Goal: Task Accomplishment & Management: Use online tool/utility

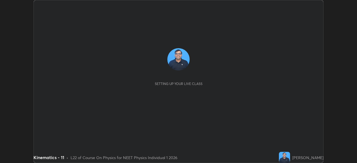
scroll to position [163, 357]
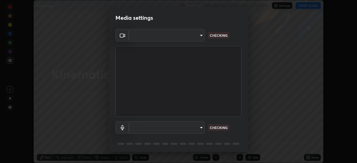
click at [203, 128] on body "Erase all Kinematics - 11 Recording WAS SCHEDULED TO START AT 12:30 PM Settings…" at bounding box center [178, 81] width 357 height 163
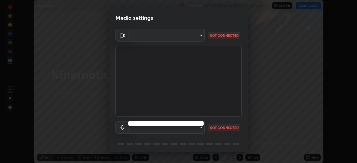
type input "b632b45ffd38abdd59198549972216b0b56846c9a96ca02d214ec0deae62491c"
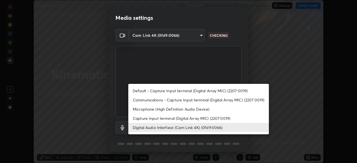
click at [192, 119] on li "Capture Input terminal (Digital Array MIC) (2207:0019)" at bounding box center [198, 118] width 141 height 9
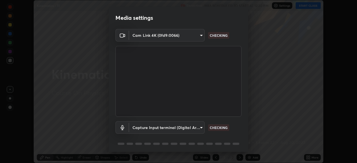
click at [196, 127] on body "Erase all Kinematics - 11 Recording WAS SCHEDULED TO START AT 12:30 PM Settings…" at bounding box center [178, 81] width 357 height 163
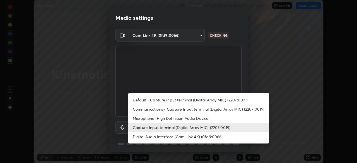
click at [186, 137] on li "Digital Audio Interface (Cam Link 4K) (0fd9:0066)" at bounding box center [198, 136] width 141 height 9
type input "8eef23949d3bcf5a8e29e5a8eec0467d103540f54069910b01a1a3b6507dceb2"
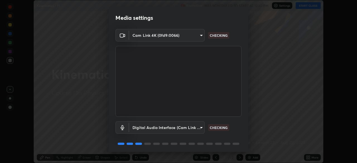
scroll to position [20, 0]
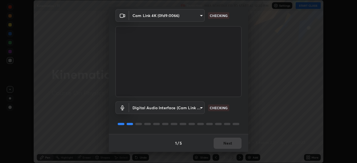
click at [230, 144] on div "1 / 5 Next" at bounding box center [179, 143] width 140 height 18
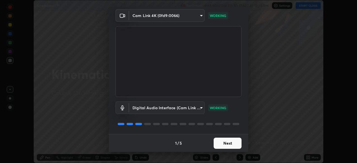
click at [230, 143] on button "Next" at bounding box center [228, 143] width 28 height 11
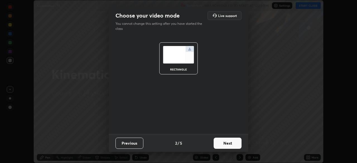
scroll to position [0, 0]
click at [231, 144] on button "Next" at bounding box center [228, 143] width 28 height 11
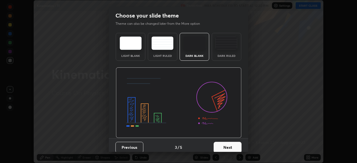
click at [233, 145] on button "Next" at bounding box center [228, 147] width 28 height 11
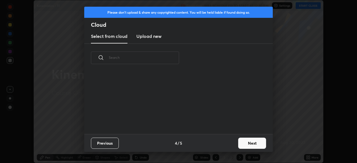
click at [240, 144] on button "Next" at bounding box center [253, 143] width 28 height 11
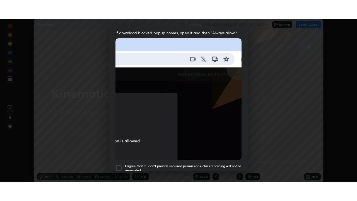
scroll to position [134, 0]
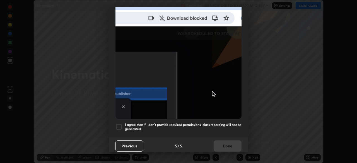
click at [223, 123] on h5 "I agree that if I don't provide required permissions, class recording will not …" at bounding box center [183, 127] width 117 height 9
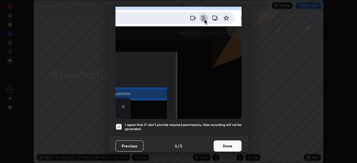
click at [228, 145] on button "Done" at bounding box center [228, 146] width 28 height 11
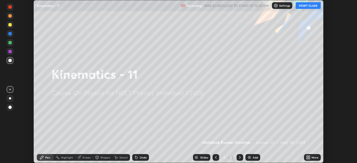
click at [309, 159] on icon at bounding box center [309, 158] width 1 height 1
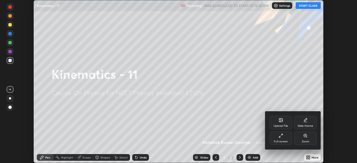
click at [284, 139] on div "Full screen" at bounding box center [281, 138] width 22 height 13
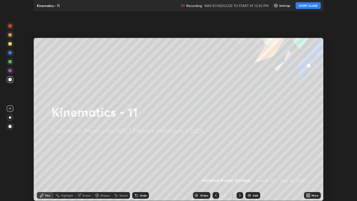
scroll to position [201, 357]
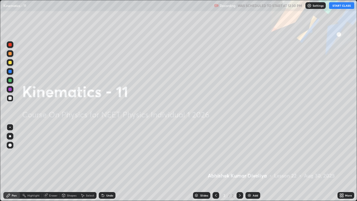
click at [343, 6] on button "START CLASS" at bounding box center [342, 5] width 25 height 7
click at [10, 145] on div at bounding box center [9, 145] width 3 height 3
click at [10, 63] on div at bounding box center [9, 62] width 3 height 3
click at [248, 163] on div "Add" at bounding box center [253, 195] width 15 height 7
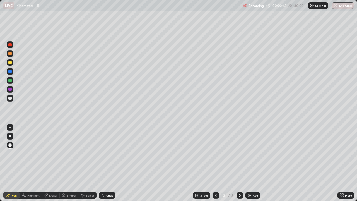
click at [69, 163] on div "Shapes" at bounding box center [71, 195] width 9 height 3
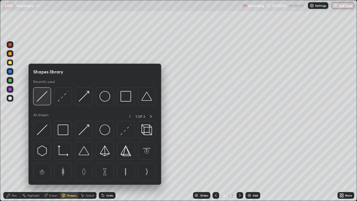
click at [46, 98] on img at bounding box center [42, 96] width 11 height 11
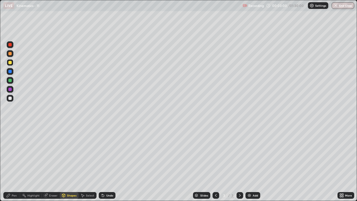
click at [70, 163] on div "Shapes" at bounding box center [71, 195] width 9 height 3
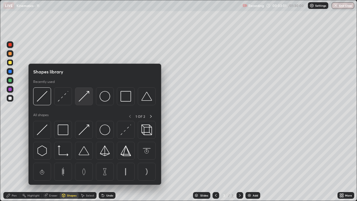
click at [87, 98] on img at bounding box center [84, 96] width 11 height 11
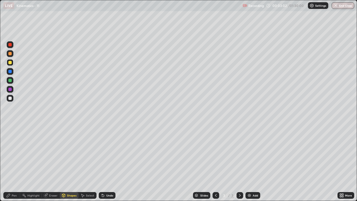
click at [11, 98] on div at bounding box center [9, 98] width 3 height 3
click at [14, 163] on div "Pen" at bounding box center [14, 195] width 5 height 3
click at [10, 81] on div at bounding box center [9, 80] width 3 height 3
click at [71, 163] on div "Shapes" at bounding box center [71, 195] width 9 height 3
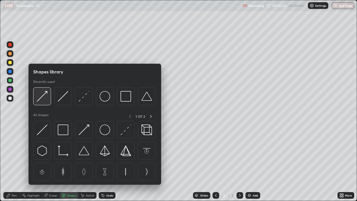
click at [49, 100] on div at bounding box center [42, 96] width 18 height 18
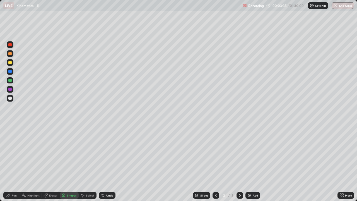
click at [110, 163] on div "Undo" at bounding box center [109, 195] width 7 height 3
click at [14, 163] on div "Pen" at bounding box center [14, 195] width 5 height 3
click at [70, 163] on div "Shapes" at bounding box center [71, 195] width 9 height 3
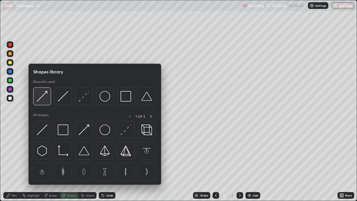
click at [47, 98] on img at bounding box center [42, 96] width 11 height 11
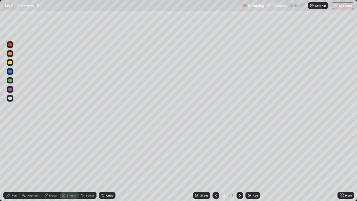
click at [9, 100] on div at bounding box center [9, 98] width 3 height 3
click at [14, 163] on div "Pen" at bounding box center [14, 195] width 5 height 3
click at [9, 63] on div at bounding box center [9, 62] width 3 height 3
click at [8, 99] on div at bounding box center [9, 98] width 3 height 3
click at [9, 54] on div at bounding box center [9, 53] width 3 height 3
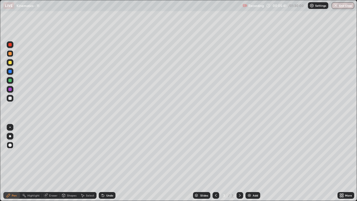
click at [69, 163] on div "Shapes" at bounding box center [71, 195] width 9 height 3
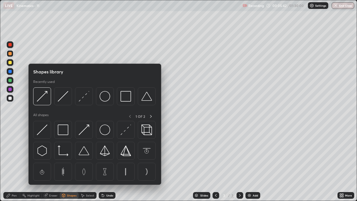
click at [85, 101] on img at bounding box center [84, 96] width 11 height 11
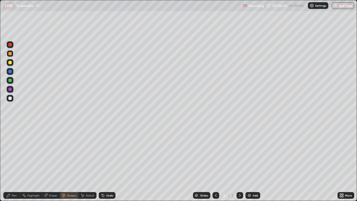
click at [13, 163] on div "Pen" at bounding box center [11, 195] width 17 height 7
click at [70, 163] on div "Shapes" at bounding box center [71, 195] width 9 height 3
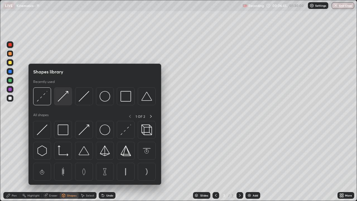
click at [61, 99] on img at bounding box center [63, 96] width 11 height 11
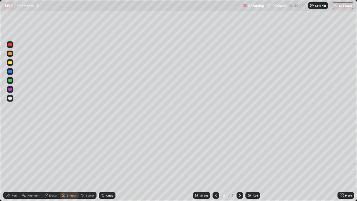
click at [10, 92] on div at bounding box center [10, 89] width 7 height 7
click at [15, 163] on div "Pen" at bounding box center [14, 195] width 5 height 3
click at [68, 163] on div "Shapes" at bounding box center [71, 195] width 9 height 3
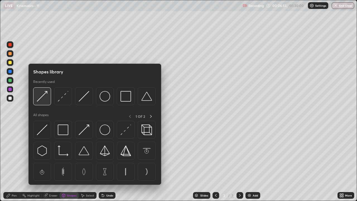
click at [44, 102] on div at bounding box center [42, 96] width 18 height 18
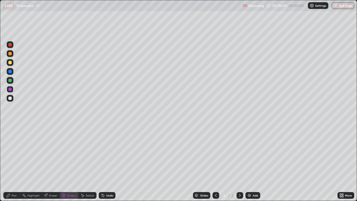
click at [13, 163] on div "Pen" at bounding box center [14, 195] width 5 height 3
click at [11, 80] on div at bounding box center [9, 80] width 3 height 3
click at [72, 163] on div "Shapes" at bounding box center [71, 195] width 9 height 3
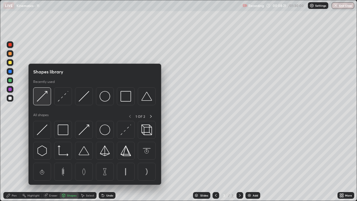
click at [47, 99] on img at bounding box center [42, 96] width 11 height 11
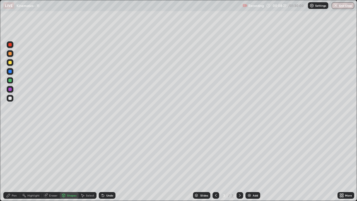
click at [13, 163] on div "Pen" at bounding box center [11, 195] width 17 height 7
click at [9, 99] on div at bounding box center [9, 98] width 3 height 3
click at [108, 163] on div "Undo" at bounding box center [109, 195] width 7 height 3
click at [70, 163] on div "Shapes" at bounding box center [71, 195] width 9 height 3
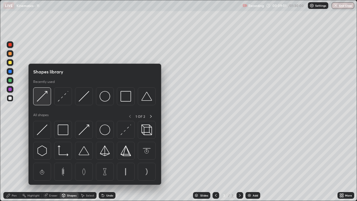
click at [46, 101] on img at bounding box center [42, 96] width 11 height 11
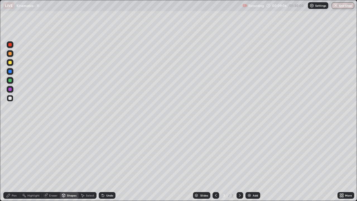
click at [18, 163] on div "Pen" at bounding box center [11, 195] width 17 height 7
click at [71, 163] on div "Shapes" at bounding box center [71, 195] width 9 height 3
click at [16, 163] on div "Pen" at bounding box center [14, 195] width 5 height 3
click at [70, 163] on div "Shapes" at bounding box center [71, 195] width 9 height 3
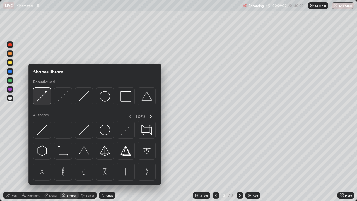
click at [48, 102] on div at bounding box center [42, 96] width 18 height 18
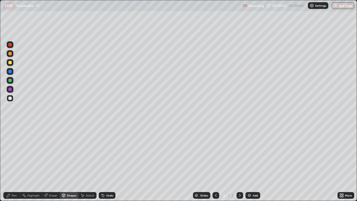
click at [14, 163] on div "Pen" at bounding box center [14, 195] width 5 height 3
click at [11, 72] on div at bounding box center [9, 71] width 3 height 3
click at [307, 163] on div "Slides 3 / 3 Add" at bounding box center [227, 195] width 222 height 11
click at [73, 163] on div "Shapes" at bounding box center [69, 195] width 19 height 7
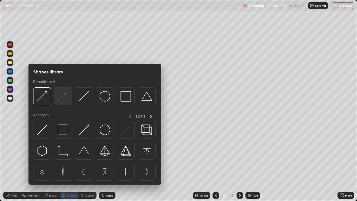
click at [67, 101] on img at bounding box center [63, 96] width 11 height 11
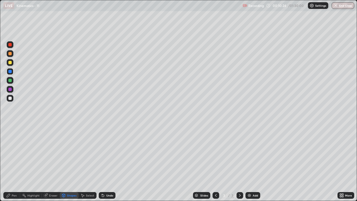
click at [13, 163] on div "Pen" at bounding box center [14, 195] width 5 height 3
click at [71, 163] on div "Shapes" at bounding box center [71, 195] width 9 height 3
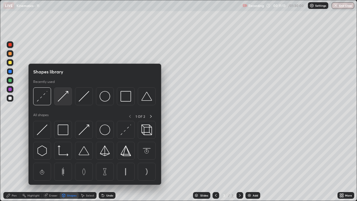
click at [58, 99] on img at bounding box center [63, 96] width 11 height 11
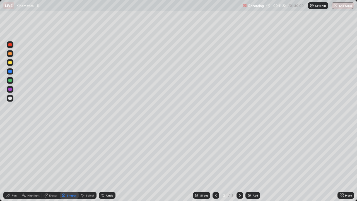
click at [10, 80] on div at bounding box center [9, 80] width 3 height 3
click at [110, 163] on div "Undo" at bounding box center [109, 195] width 7 height 3
click at [109, 163] on div "Undo" at bounding box center [109, 195] width 7 height 3
click at [14, 163] on div "Pen" at bounding box center [14, 195] width 5 height 3
click at [248, 163] on img at bounding box center [249, 195] width 4 height 4
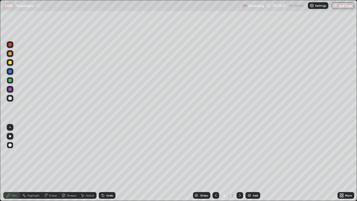
click at [10, 62] on div at bounding box center [9, 62] width 3 height 3
click at [11, 81] on div at bounding box center [9, 80] width 3 height 3
click at [10, 72] on div at bounding box center [9, 71] width 3 height 3
click at [9, 99] on div at bounding box center [9, 98] width 3 height 3
click at [12, 54] on div at bounding box center [10, 53] width 7 height 7
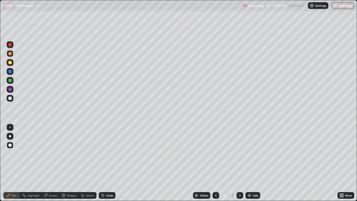
click at [11, 99] on div at bounding box center [9, 98] width 3 height 3
click at [70, 163] on div "Shapes" at bounding box center [71, 195] width 9 height 3
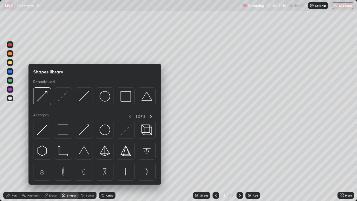
click at [8, 81] on div at bounding box center [9, 80] width 3 height 3
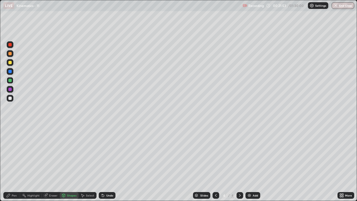
click at [109, 163] on div "Undo" at bounding box center [109, 195] width 7 height 3
click at [107, 163] on div "Undo" at bounding box center [109, 195] width 7 height 3
click at [14, 163] on div "Pen" at bounding box center [14, 195] width 5 height 3
click at [214, 163] on icon at bounding box center [216, 195] width 4 height 4
click at [239, 163] on icon at bounding box center [240, 195] width 4 height 4
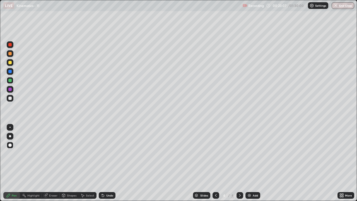
click at [216, 163] on icon at bounding box center [216, 195] width 4 height 4
click at [240, 163] on icon at bounding box center [240, 195] width 4 height 4
click at [10, 100] on div at bounding box center [9, 98] width 3 height 3
click at [251, 163] on img at bounding box center [249, 195] width 4 height 4
click at [9, 63] on div at bounding box center [9, 62] width 3 height 3
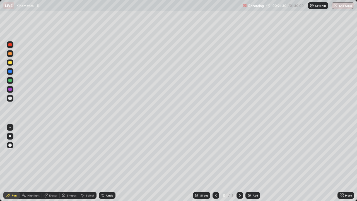
click at [214, 163] on icon at bounding box center [216, 195] width 4 height 4
click at [215, 163] on div at bounding box center [216, 195] width 7 height 7
click at [70, 163] on div "Shapes" at bounding box center [71, 195] width 9 height 3
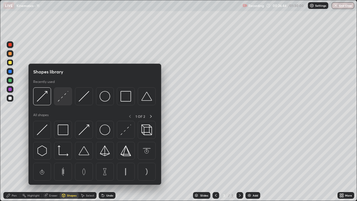
click at [62, 101] on img at bounding box center [63, 96] width 11 height 11
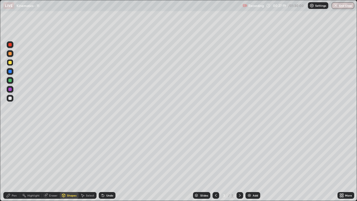
click at [240, 163] on icon at bounding box center [240, 195] width 4 height 4
click at [15, 163] on div "Pen" at bounding box center [14, 195] width 5 height 3
click at [11, 98] on div at bounding box center [9, 98] width 3 height 3
click at [53, 163] on div "Eraser" at bounding box center [53, 195] width 8 height 3
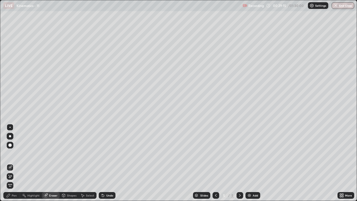
click at [12, 163] on div "Pen" at bounding box center [14, 195] width 5 height 3
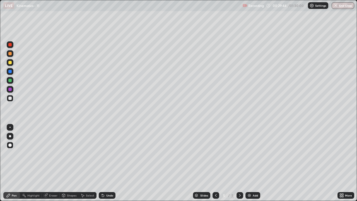
click at [10, 82] on div at bounding box center [9, 80] width 3 height 3
click at [10, 63] on div at bounding box center [9, 62] width 3 height 3
click at [10, 54] on div at bounding box center [9, 53] width 3 height 3
click at [10, 99] on div at bounding box center [9, 98] width 3 height 3
click at [251, 163] on div "Add" at bounding box center [253, 195] width 15 height 7
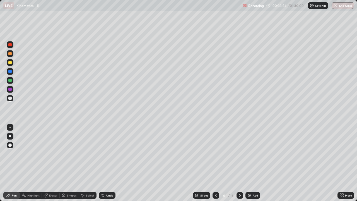
click at [10, 64] on div at bounding box center [9, 62] width 3 height 3
click at [11, 54] on div at bounding box center [9, 53] width 3 height 3
click at [11, 80] on div at bounding box center [9, 80] width 3 height 3
click at [10, 98] on div at bounding box center [9, 98] width 3 height 3
click at [10, 89] on div at bounding box center [9, 89] width 3 height 3
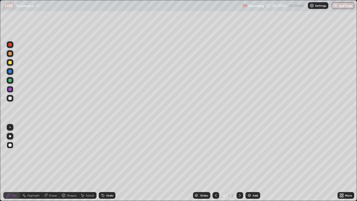
click at [11, 63] on div at bounding box center [9, 62] width 3 height 3
click at [70, 163] on div "Shapes" at bounding box center [71, 195] width 9 height 3
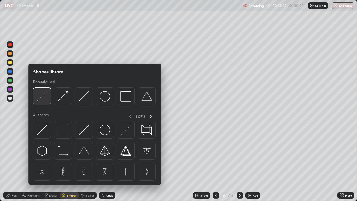
click at [45, 101] on img at bounding box center [42, 96] width 11 height 11
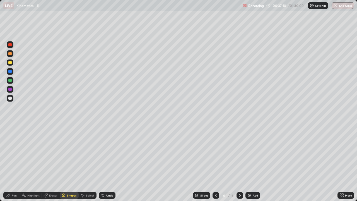
click at [14, 163] on div "Pen" at bounding box center [14, 195] width 5 height 3
click at [11, 101] on div at bounding box center [10, 98] width 7 height 7
click at [106, 163] on div "Undo" at bounding box center [107, 195] width 17 height 7
click at [109, 163] on div "Undo" at bounding box center [109, 195] width 7 height 3
click at [11, 82] on div at bounding box center [9, 80] width 3 height 3
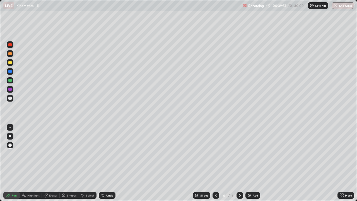
click at [10, 100] on div at bounding box center [9, 98] width 3 height 3
click at [9, 62] on div at bounding box center [9, 62] width 3 height 3
click at [9, 98] on div at bounding box center [9, 98] width 3 height 3
click at [249, 163] on img at bounding box center [249, 195] width 4 height 4
click at [10, 64] on div at bounding box center [9, 62] width 3 height 3
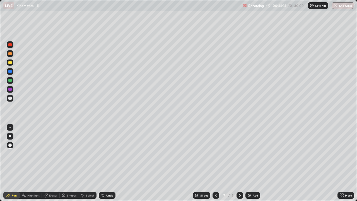
click at [12, 80] on div at bounding box center [10, 80] width 7 height 7
click at [11, 99] on div at bounding box center [9, 98] width 3 height 3
click at [10, 55] on div at bounding box center [9, 53] width 3 height 3
click at [11, 100] on div at bounding box center [9, 98] width 3 height 3
click at [11, 81] on div at bounding box center [9, 80] width 3 height 3
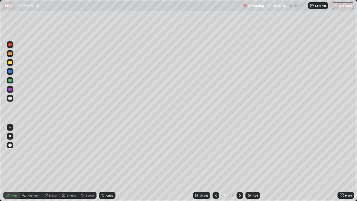
click at [10, 99] on div at bounding box center [9, 98] width 3 height 3
click at [10, 65] on div at bounding box center [10, 62] width 7 height 7
click at [70, 163] on div "Shapes" at bounding box center [71, 195] width 9 height 3
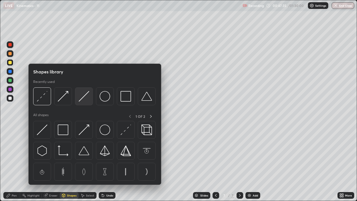
click at [84, 98] on img at bounding box center [84, 96] width 11 height 11
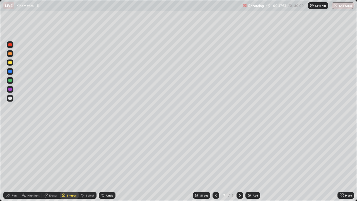
click at [11, 99] on div at bounding box center [9, 98] width 3 height 3
click at [13, 163] on div "Pen" at bounding box center [14, 195] width 5 height 3
click at [9, 79] on div at bounding box center [9, 80] width 3 height 3
click at [10, 73] on div at bounding box center [9, 71] width 3 height 3
click at [251, 163] on img at bounding box center [249, 195] width 4 height 4
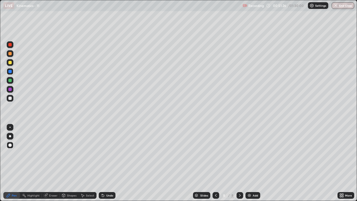
click at [72, 163] on div "Shapes" at bounding box center [71, 195] width 9 height 3
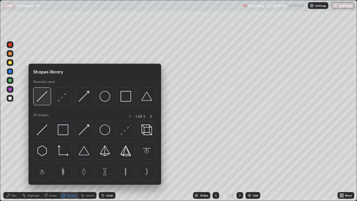
click at [48, 99] on div at bounding box center [42, 96] width 18 height 18
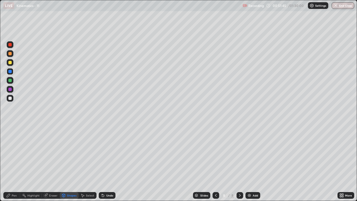
click at [10, 99] on div at bounding box center [9, 98] width 3 height 3
click at [16, 163] on div "Pen" at bounding box center [14, 195] width 5 height 3
click at [11, 63] on div at bounding box center [9, 62] width 3 height 3
click at [70, 163] on div "Shapes" at bounding box center [71, 195] width 9 height 3
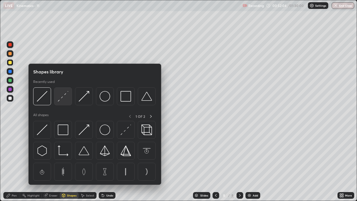
click at [62, 101] on img at bounding box center [63, 96] width 11 height 11
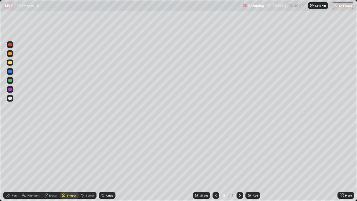
click at [110, 163] on div "Undo" at bounding box center [109, 195] width 7 height 3
click at [16, 163] on div "Pen" at bounding box center [14, 195] width 5 height 3
click at [111, 163] on div "Undo" at bounding box center [109, 195] width 7 height 3
click at [110, 163] on div "Undo" at bounding box center [109, 195] width 7 height 3
click at [111, 163] on div "Undo" at bounding box center [109, 195] width 7 height 3
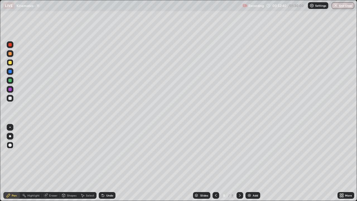
click at [112, 163] on div "Undo" at bounding box center [109, 195] width 7 height 3
click at [113, 163] on div "Undo" at bounding box center [107, 195] width 17 height 7
click at [11, 80] on div at bounding box center [9, 80] width 3 height 3
click at [69, 163] on div "Shapes" at bounding box center [71, 195] width 9 height 3
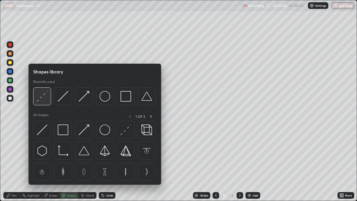
click at [45, 102] on div at bounding box center [42, 96] width 18 height 18
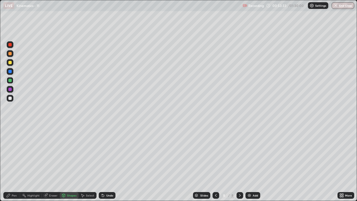
click at [15, 163] on div "Pen" at bounding box center [14, 195] width 5 height 3
click at [10, 81] on div at bounding box center [9, 80] width 3 height 3
click at [12, 54] on div at bounding box center [10, 53] width 7 height 7
click at [12, 80] on div at bounding box center [10, 80] width 7 height 7
click at [249, 163] on img at bounding box center [249, 195] width 4 height 4
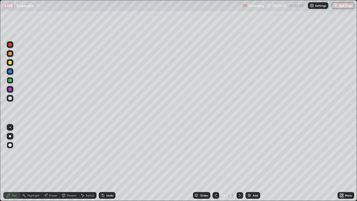
click at [68, 163] on div "Shapes" at bounding box center [69, 195] width 19 height 7
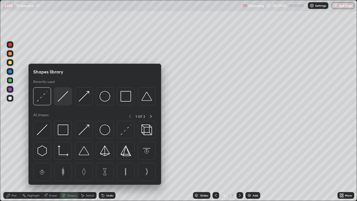
click at [62, 99] on img at bounding box center [63, 96] width 11 height 11
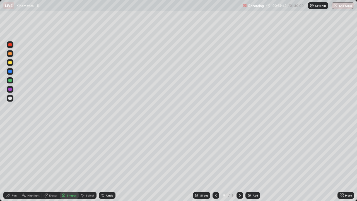
click at [12, 99] on div at bounding box center [10, 98] width 7 height 7
click at [15, 163] on div "Pen" at bounding box center [11, 195] width 17 height 7
click at [109, 163] on div "Undo" at bounding box center [107, 195] width 17 height 7
click at [11, 63] on div at bounding box center [9, 62] width 3 height 3
click at [13, 98] on div at bounding box center [10, 98] width 7 height 7
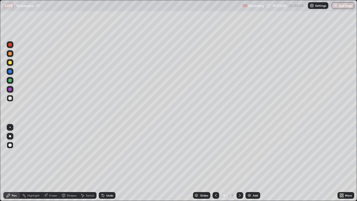
click at [11, 81] on div at bounding box center [9, 80] width 3 height 3
click at [9, 63] on div at bounding box center [9, 62] width 3 height 3
click at [10, 80] on div at bounding box center [9, 80] width 3 height 3
click at [10, 99] on div at bounding box center [9, 98] width 3 height 3
click at [9, 64] on div at bounding box center [9, 62] width 3 height 3
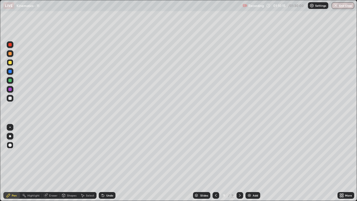
click at [252, 163] on div "Add" at bounding box center [253, 195] width 15 height 7
click at [70, 163] on div "Shapes" at bounding box center [71, 195] width 9 height 3
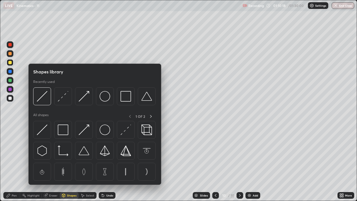
click at [47, 99] on img at bounding box center [42, 96] width 11 height 11
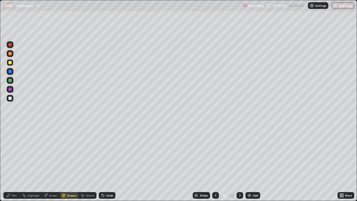
click at [15, 163] on div "Pen" at bounding box center [14, 195] width 5 height 3
click at [10, 98] on div at bounding box center [9, 98] width 3 height 3
click at [10, 80] on div at bounding box center [9, 80] width 3 height 3
click at [72, 163] on div "Shapes" at bounding box center [71, 195] width 9 height 3
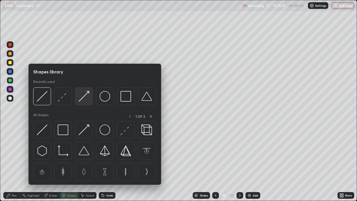
click at [85, 99] on img at bounding box center [84, 96] width 11 height 11
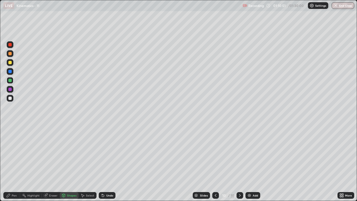
click at [13, 163] on div "Pen" at bounding box center [14, 195] width 5 height 3
click at [9, 90] on div at bounding box center [9, 89] width 3 height 3
click at [10, 64] on div at bounding box center [9, 62] width 3 height 3
click at [12, 54] on div at bounding box center [10, 53] width 7 height 7
click at [251, 163] on div "Add" at bounding box center [253, 195] width 15 height 7
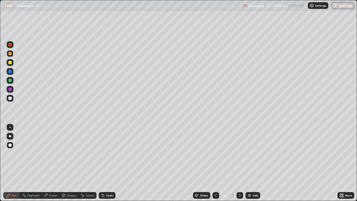
click at [73, 163] on div "Shapes" at bounding box center [71, 195] width 9 height 3
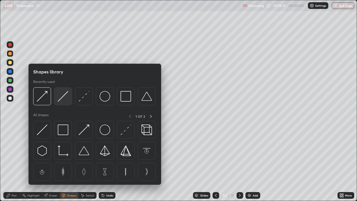
click at [59, 97] on img at bounding box center [63, 96] width 11 height 11
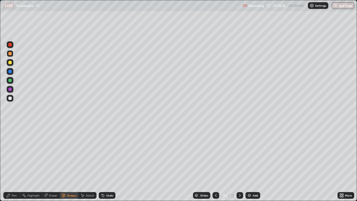
click at [11, 100] on div at bounding box center [9, 98] width 3 height 3
click at [16, 163] on div "Pen" at bounding box center [14, 195] width 5 height 3
click at [10, 80] on div at bounding box center [9, 80] width 3 height 3
click at [10, 90] on div at bounding box center [9, 89] width 3 height 3
click at [71, 163] on div "Shapes" at bounding box center [71, 195] width 9 height 3
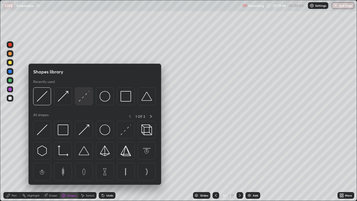
click at [83, 101] on img at bounding box center [84, 96] width 11 height 11
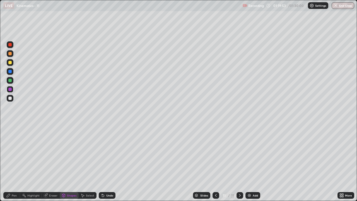
click at [9, 73] on div at bounding box center [9, 71] width 3 height 3
click at [111, 163] on div "Undo" at bounding box center [107, 195] width 17 height 7
click at [18, 163] on div "Pen" at bounding box center [11, 195] width 17 height 7
click at [13, 99] on div at bounding box center [10, 98] width 7 height 7
click at [11, 63] on div at bounding box center [9, 62] width 3 height 3
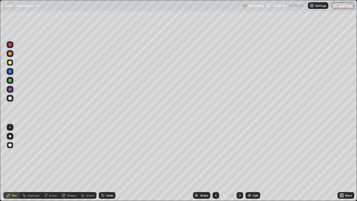
click at [68, 163] on div "Shapes" at bounding box center [71, 195] width 9 height 3
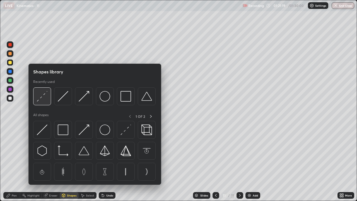
click at [46, 101] on img at bounding box center [42, 96] width 11 height 11
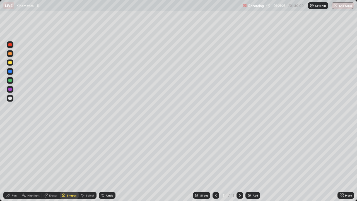
click at [15, 163] on div "Pen" at bounding box center [11, 195] width 17 height 7
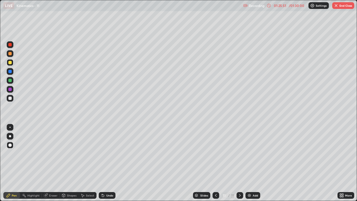
click at [216, 163] on icon at bounding box center [216, 195] width 4 height 4
click at [215, 163] on div at bounding box center [216, 195] width 7 height 7
click at [216, 163] on div at bounding box center [216, 195] width 7 height 11
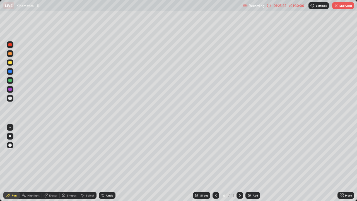
click at [216, 163] on div at bounding box center [216, 195] width 7 height 11
click at [348, 7] on button "End Class" at bounding box center [344, 5] width 22 height 7
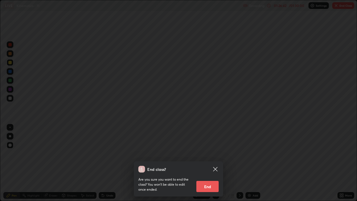
click at [214, 163] on button "End" at bounding box center [208, 186] width 22 height 11
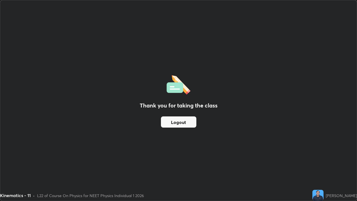
click at [190, 123] on button "Logout" at bounding box center [178, 121] width 35 height 11
